Goal: Find specific page/section: Find specific page/section

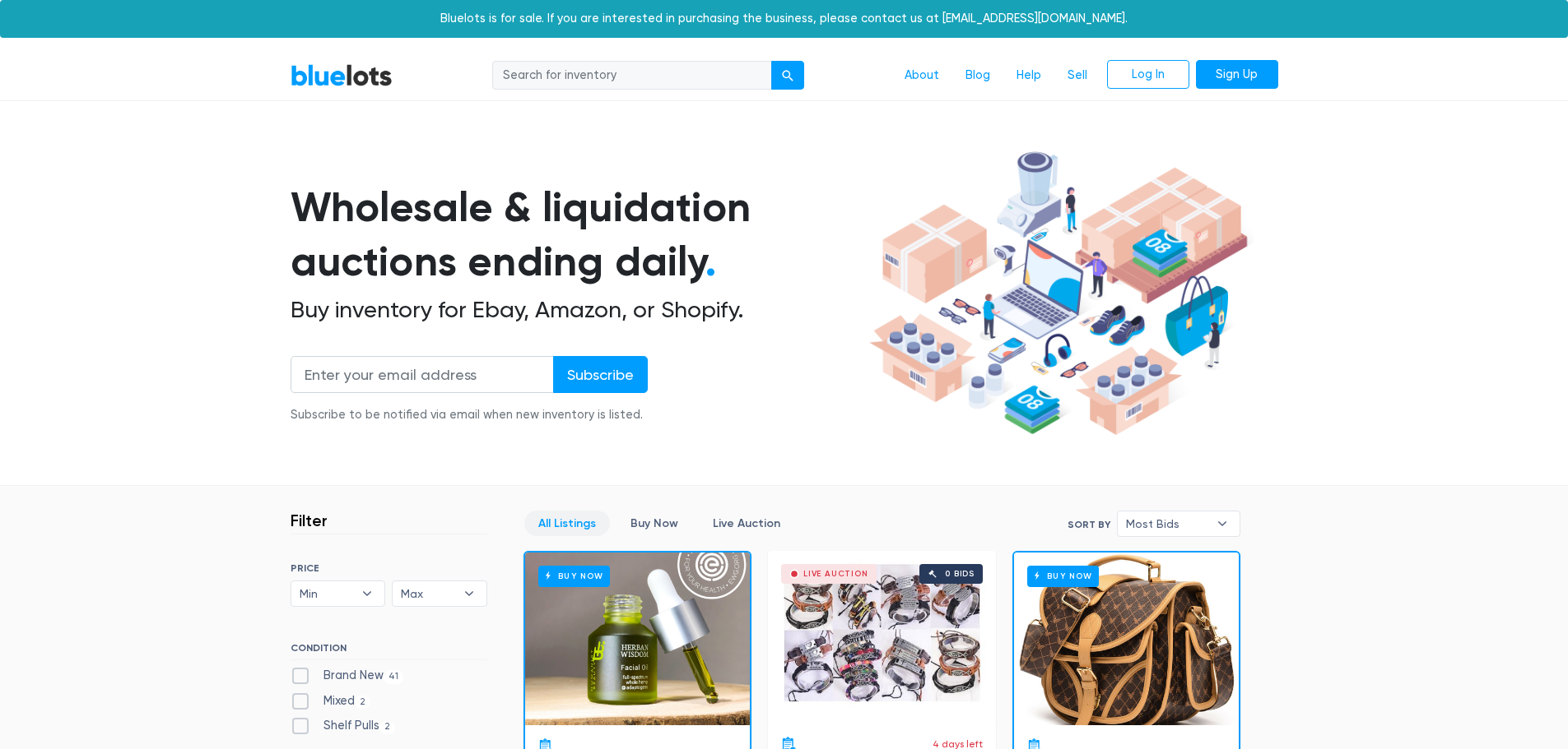
scroll to position [246, 0]
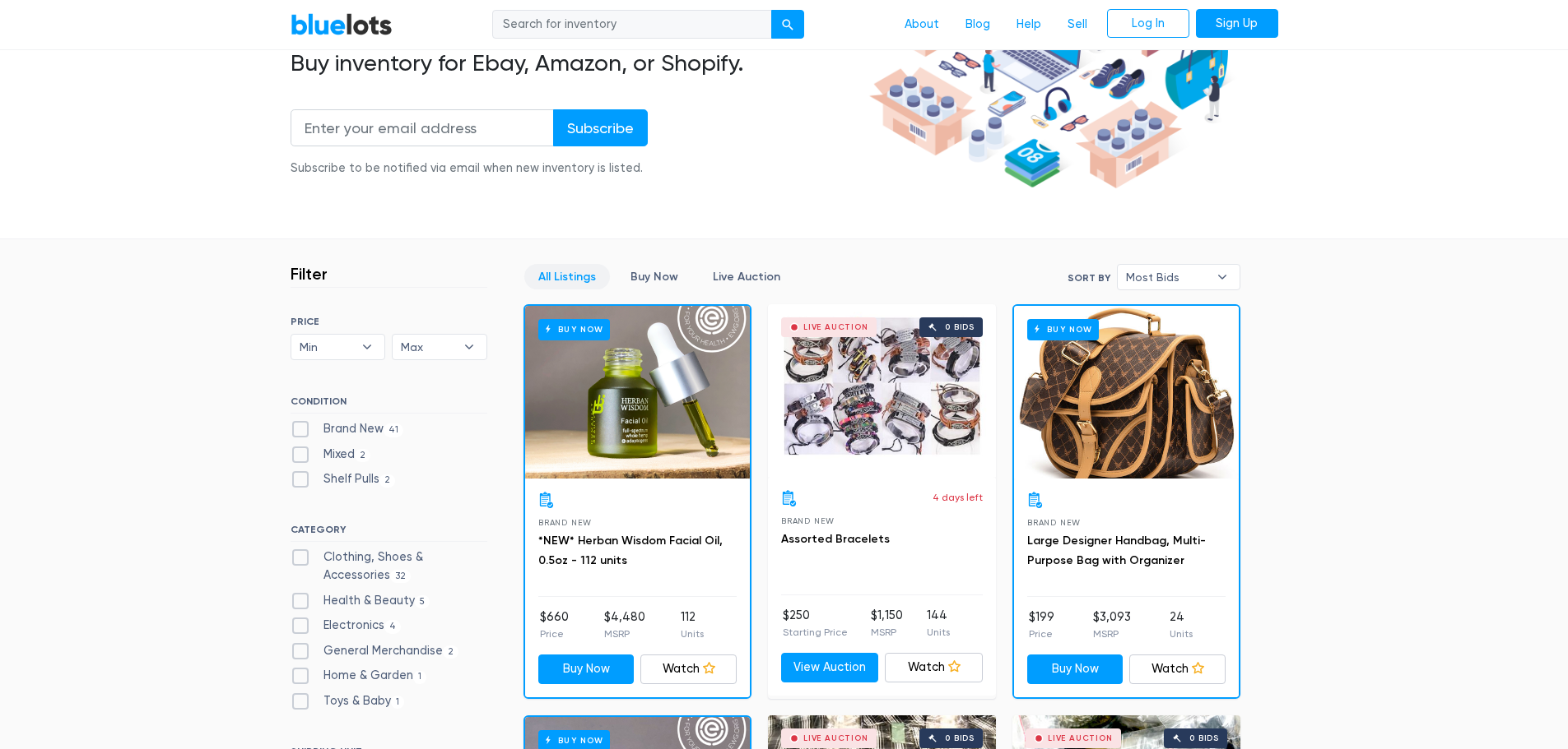
click at [298, 429] on label "Brand New 41" at bounding box center [347, 429] width 114 height 18
click at [298, 429] on New"] "Brand New 41" at bounding box center [296, 426] width 10 height 10
checkbox New"] "true"
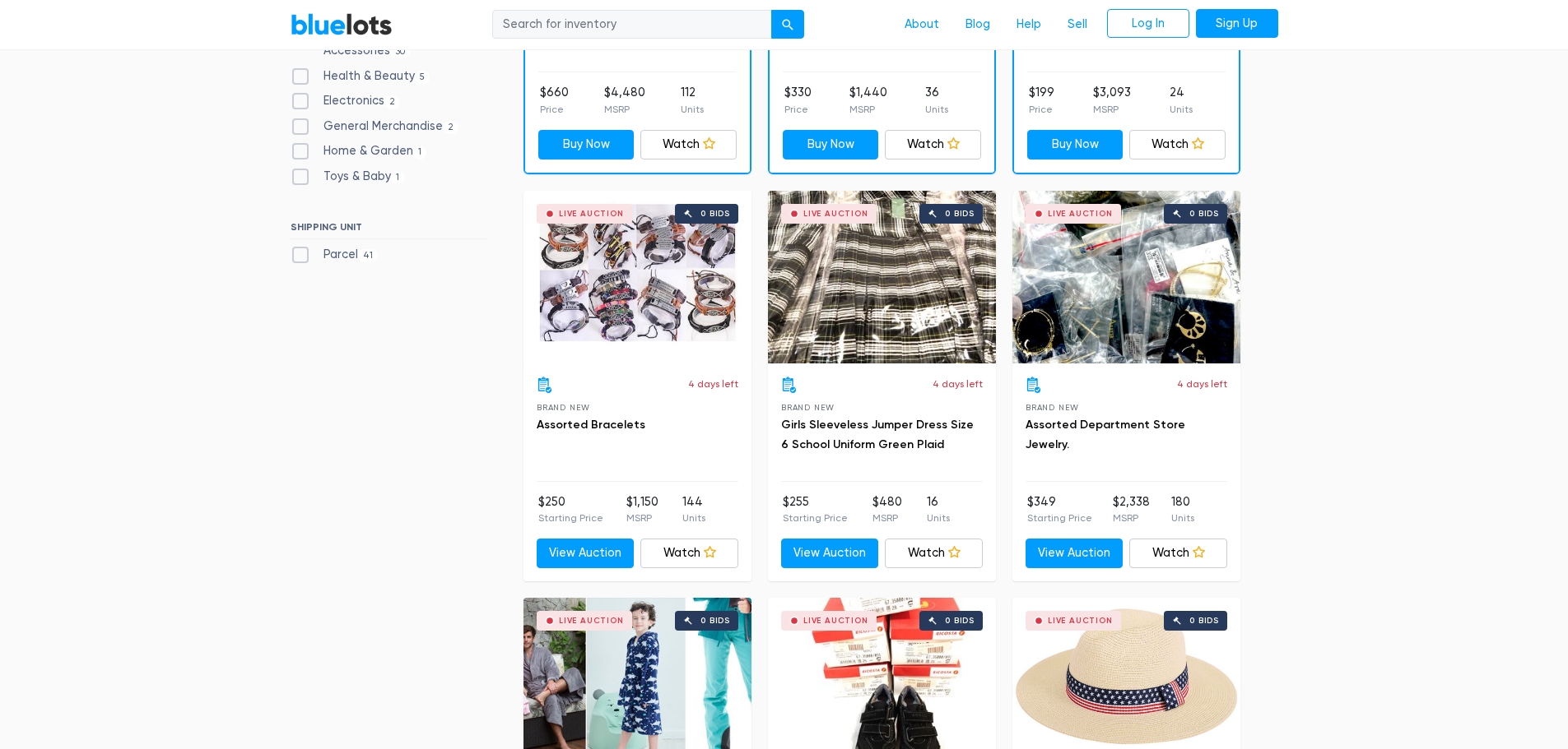
scroll to position [607, 0]
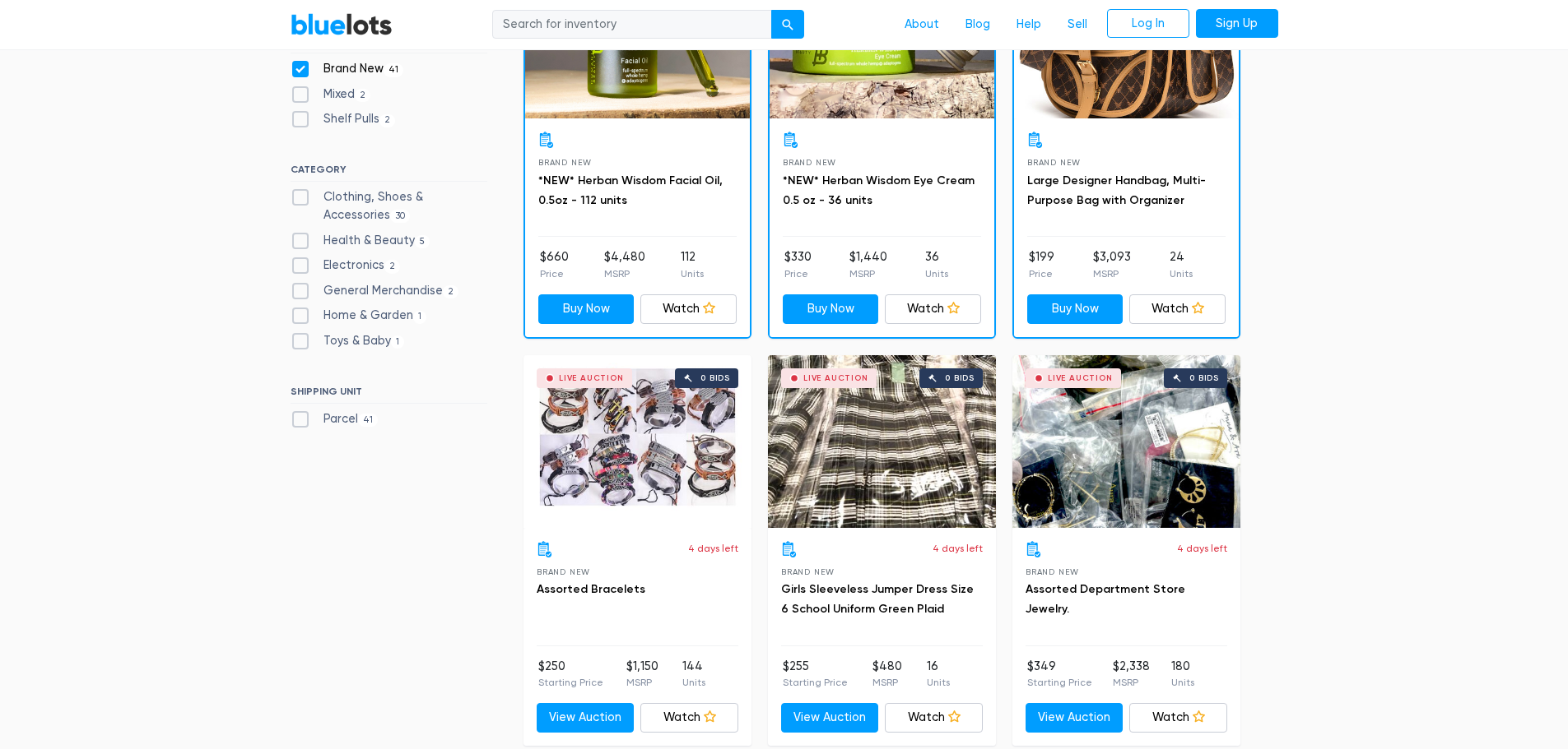
click at [298, 198] on label "Clothing, Shoes & Accessories 30" at bounding box center [388, 205] width 197 height 35
click at [298, 198] on Accessories"] "Clothing, Shoes & Accessories 30" at bounding box center [296, 193] width 10 height 10
checkbox Accessories"] "true"
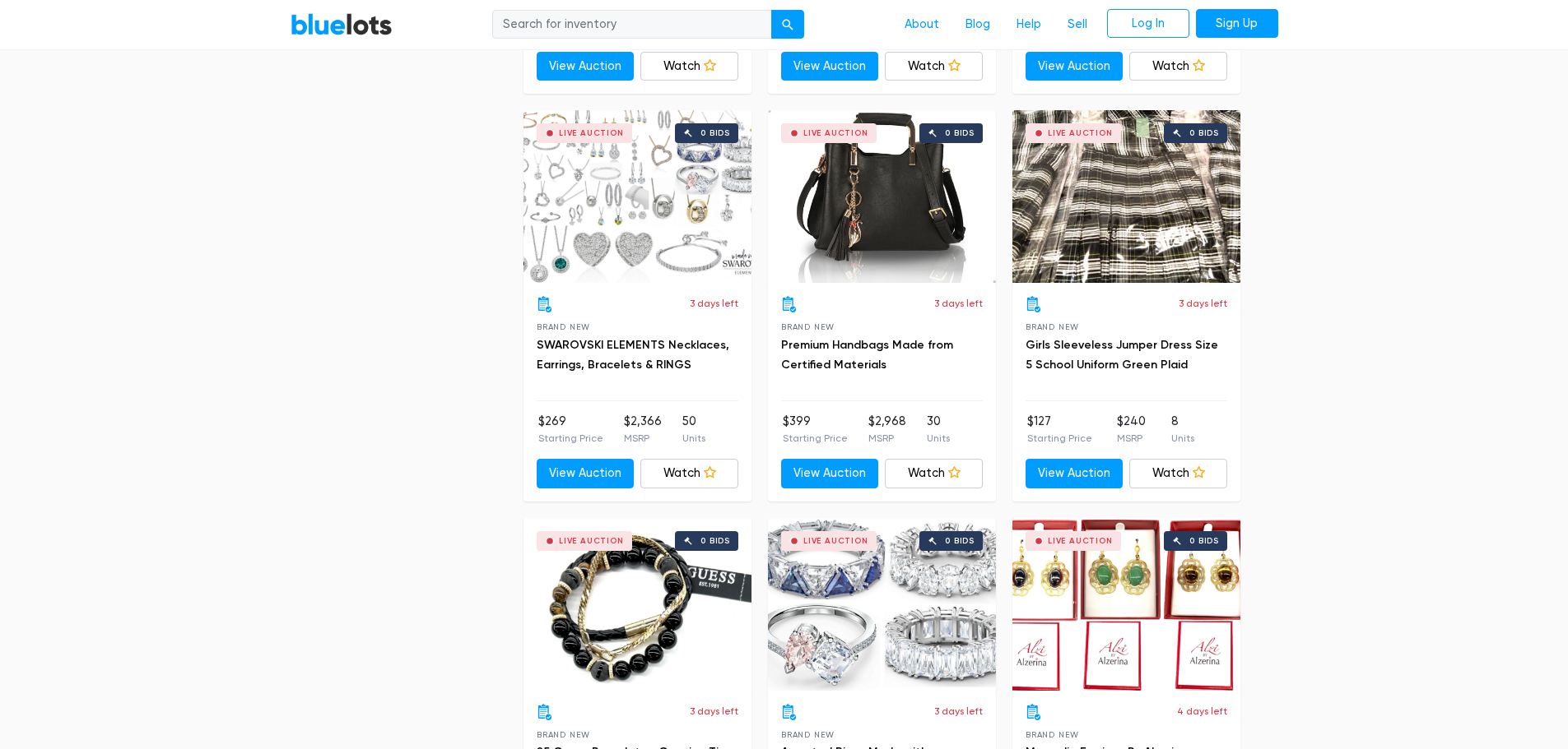
scroll to position [2581, 0]
